Goal: Check status: Check status

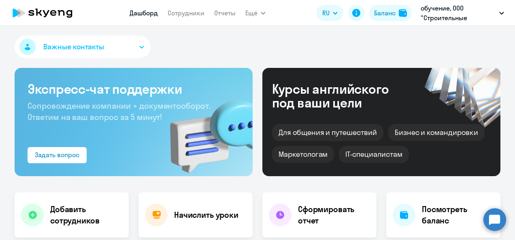
select select "30"
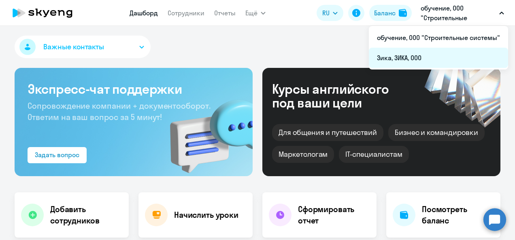
click at [425, 56] on li "Зика, ЗИКА, ООО" at bounding box center [438, 58] width 139 height 20
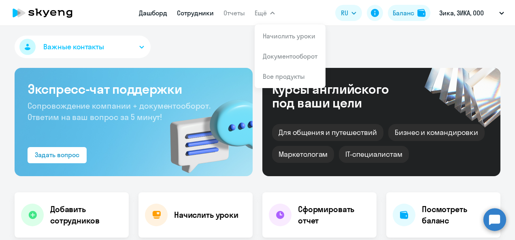
click at [197, 12] on link "Сотрудники" at bounding box center [195, 13] width 37 height 8
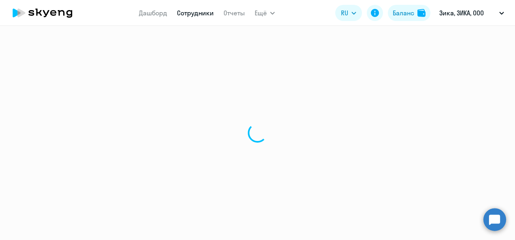
select select "30"
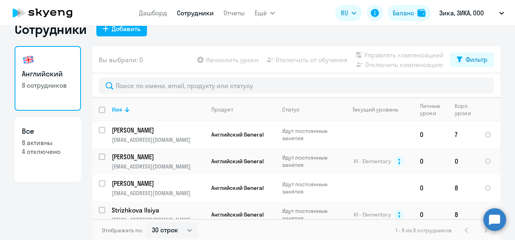
scroll to position [19, 0]
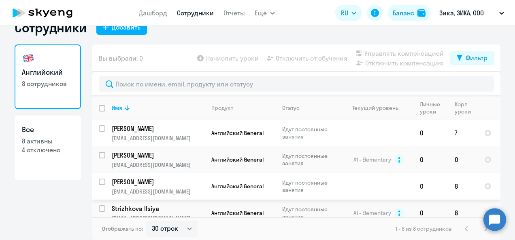
click at [490, 199] on td at bounding box center [488, 186] width 23 height 27
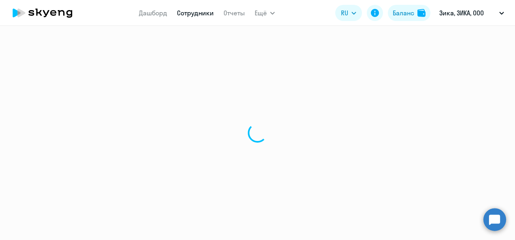
select select "english"
select select "30"
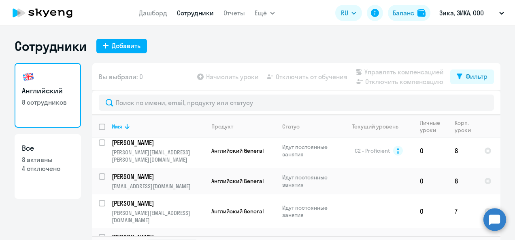
scroll to position [113, 0]
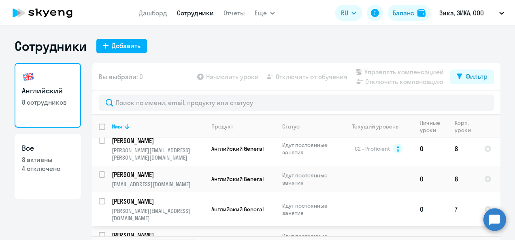
click at [139, 197] on p "[PERSON_NAME]" at bounding box center [157, 201] width 91 height 9
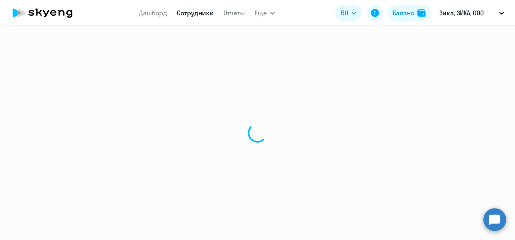
click at [139, 190] on div at bounding box center [257, 133] width 515 height 214
select select "english"
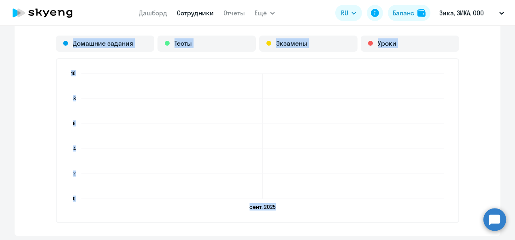
scroll to position [755, 0]
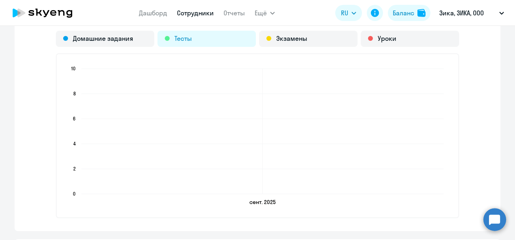
click at [196, 34] on div "Тесты" at bounding box center [206, 39] width 98 height 16
click at [178, 38] on div "Тесты" at bounding box center [206, 39] width 98 height 16
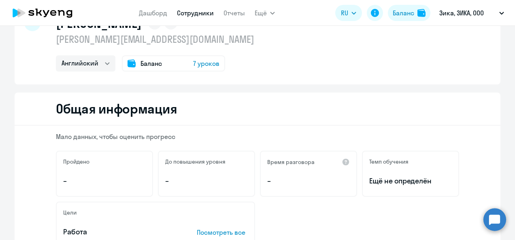
scroll to position [0, 0]
